Goal: Task Accomplishment & Management: Use online tool/utility

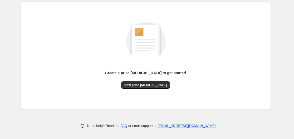
scroll to position [58, 0]
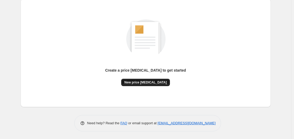
click at [148, 81] on span "New price [MEDICAL_DATA]" at bounding box center [145, 82] width 42 height 4
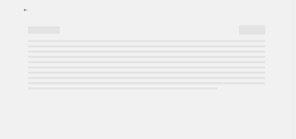
select select "percentage"
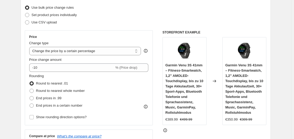
scroll to position [84, 0]
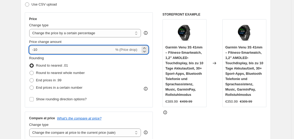
click at [95, 50] on input "-10" at bounding box center [71, 50] width 85 height 8
type input "-1"
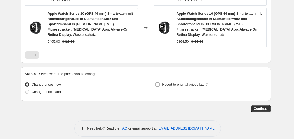
scroll to position [459, 0]
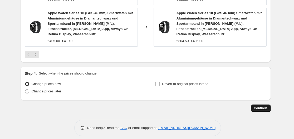
type input "-62"
click at [201, 105] on button "Continue" at bounding box center [261, 108] width 20 height 7
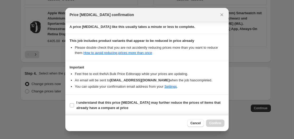
scroll to position [83, 0]
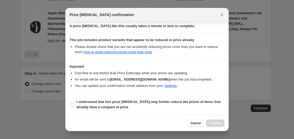
click at [68, 103] on section "I understand that this price [MEDICAL_DATA] may further reduce the prices of it…" at bounding box center [146, 104] width 163 height 21
click at [69, 103] on section "I understand that this price [MEDICAL_DATA] may further reduce the prices of it…" at bounding box center [146, 104] width 163 height 21
click at [71, 104] on input "I understand that this price [MEDICAL_DATA] may further reduce the prices of it…" at bounding box center [72, 104] width 4 height 4
checkbox input "true"
click at [201, 120] on button "Confirm" at bounding box center [215, 123] width 18 height 7
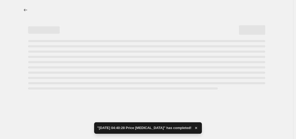
select select "percentage"
